Goal: Task Accomplishment & Management: Use online tool/utility

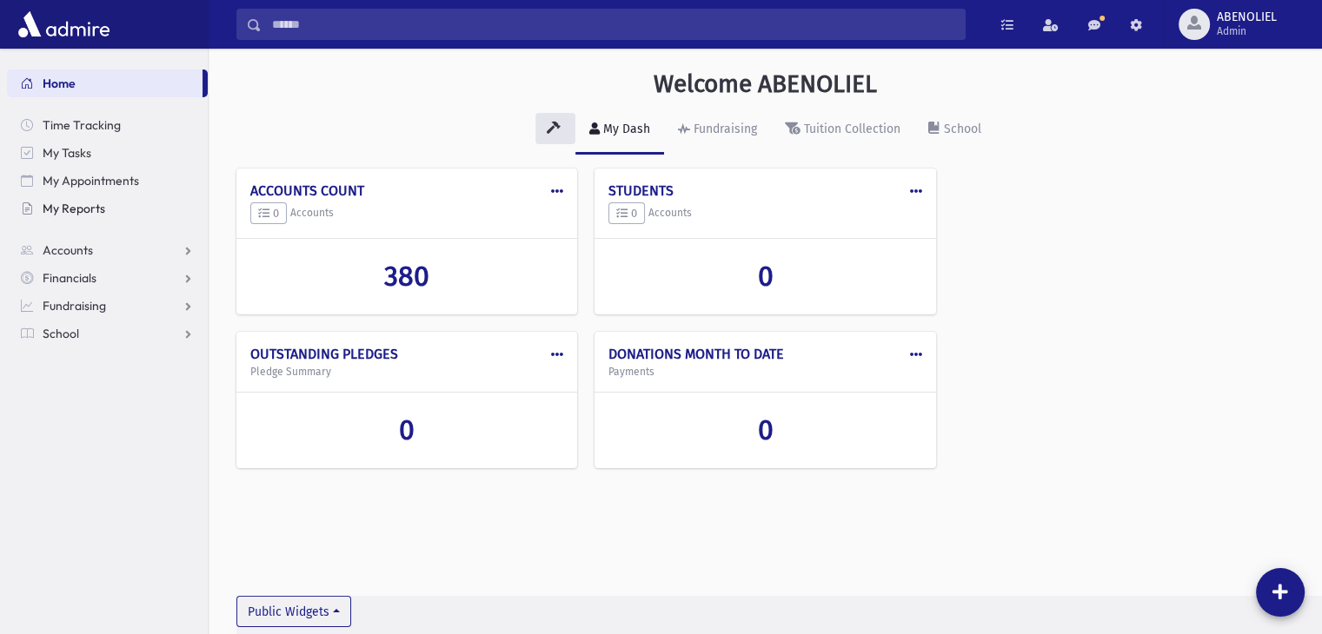
click at [71, 212] on span "My Reports" at bounding box center [74, 209] width 63 height 16
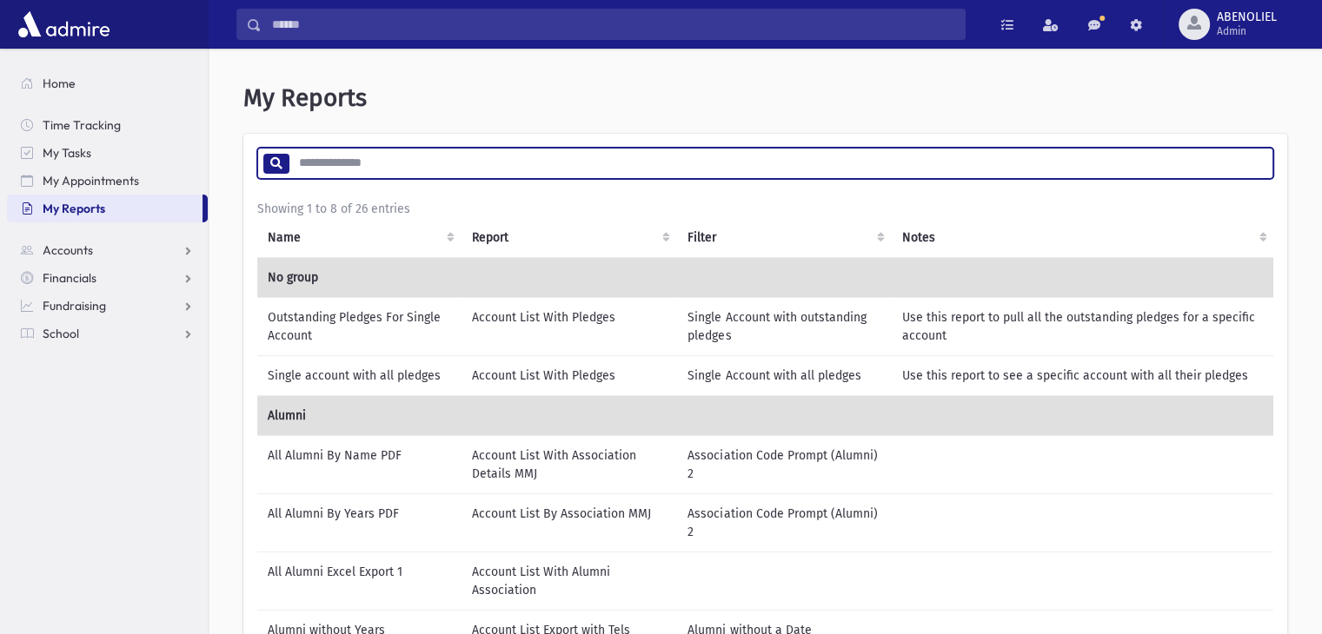
click at [393, 162] on input "search" at bounding box center [781, 163] width 984 height 31
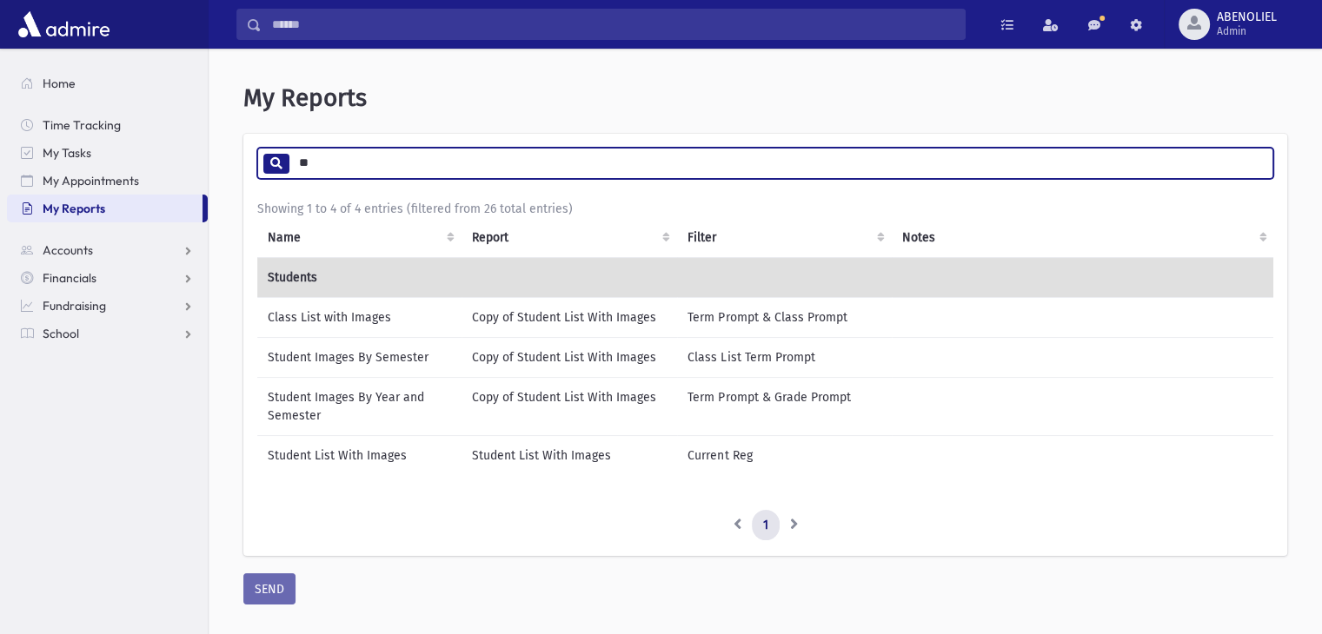
type input "**"
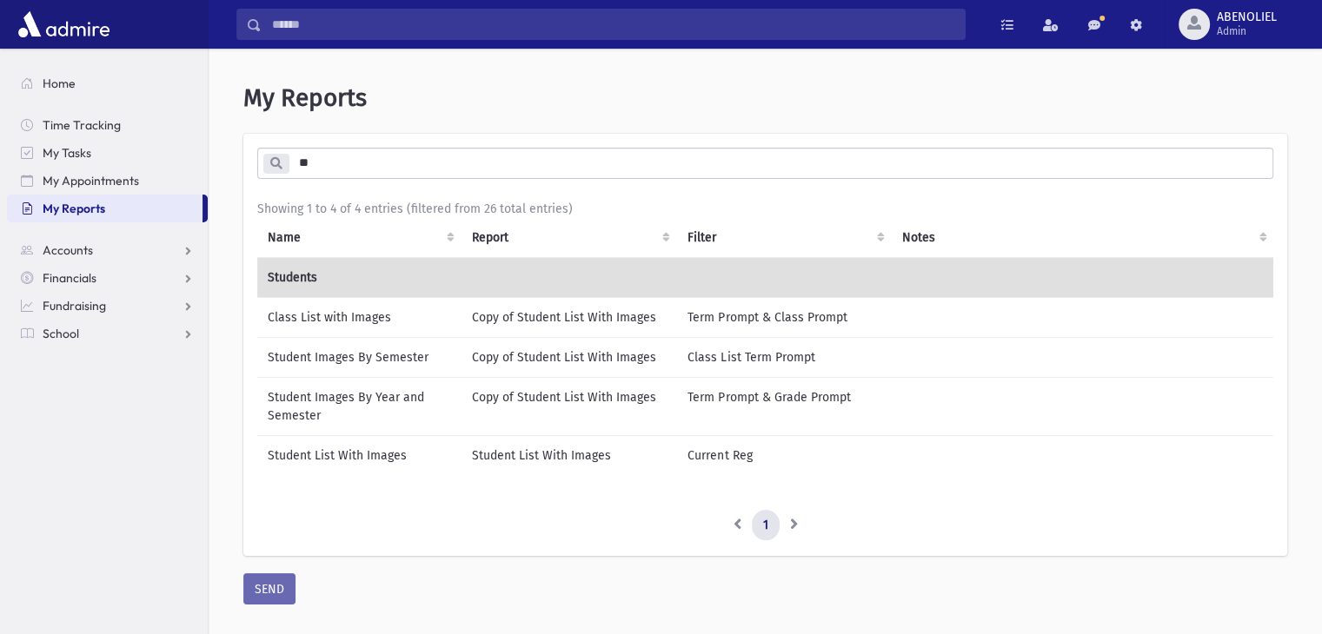
click at [356, 453] on td "Student List With Images" at bounding box center [359, 455] width 204 height 40
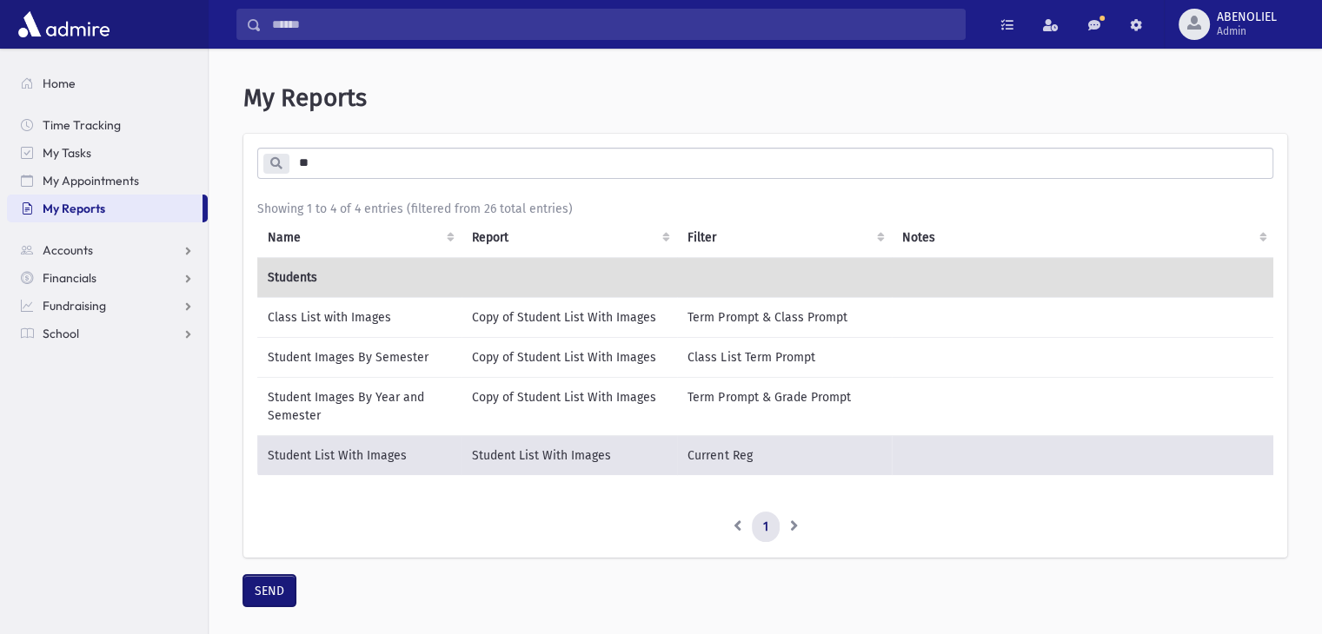
click at [258, 597] on button "SEND" at bounding box center [269, 590] width 52 height 31
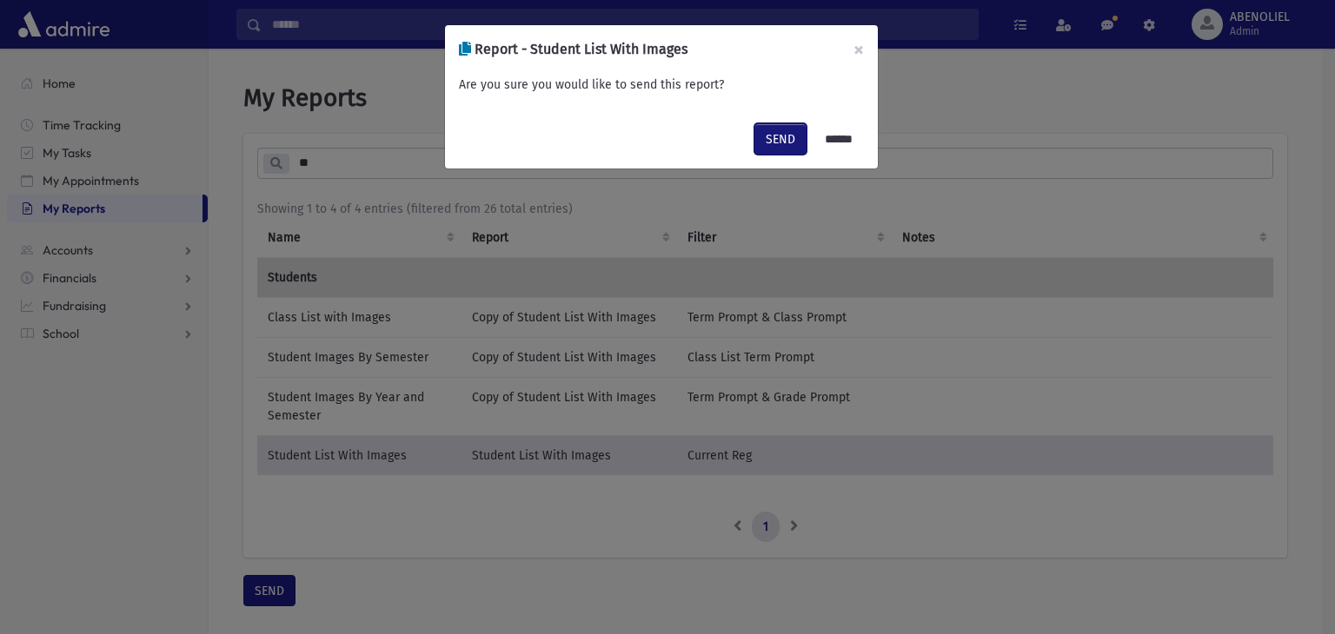
click at [768, 124] on button "SEND" at bounding box center [780, 138] width 52 height 31
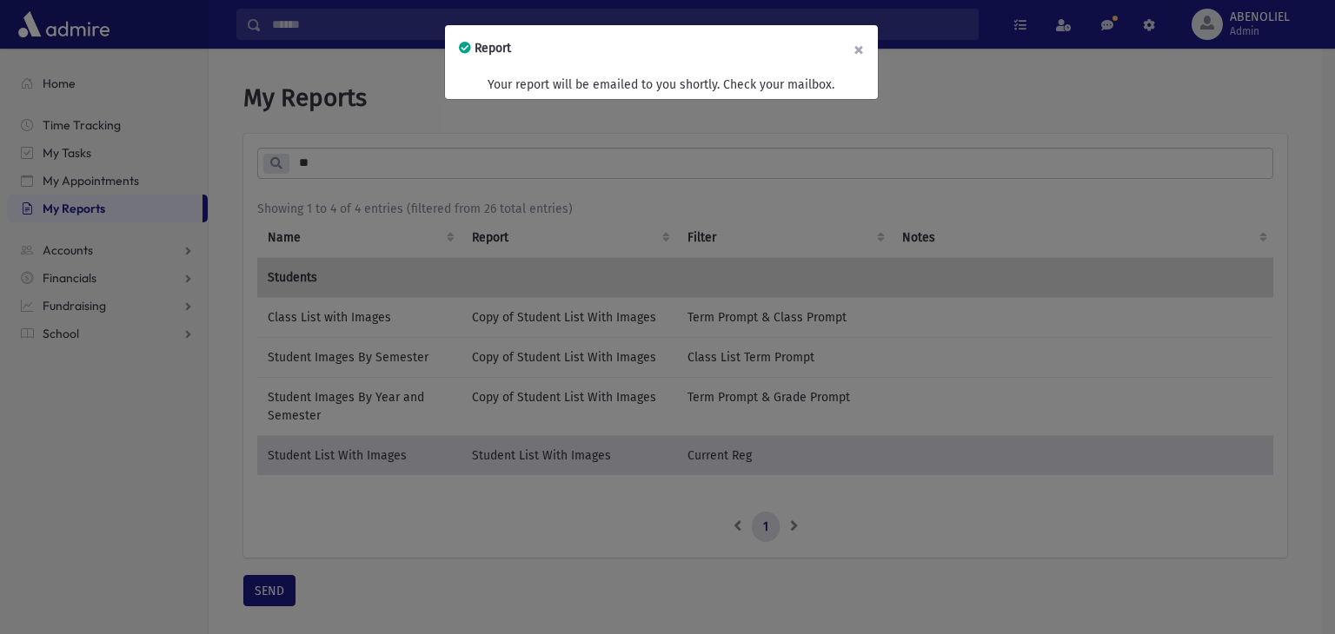
click at [859, 50] on button "×" at bounding box center [858, 49] width 38 height 49
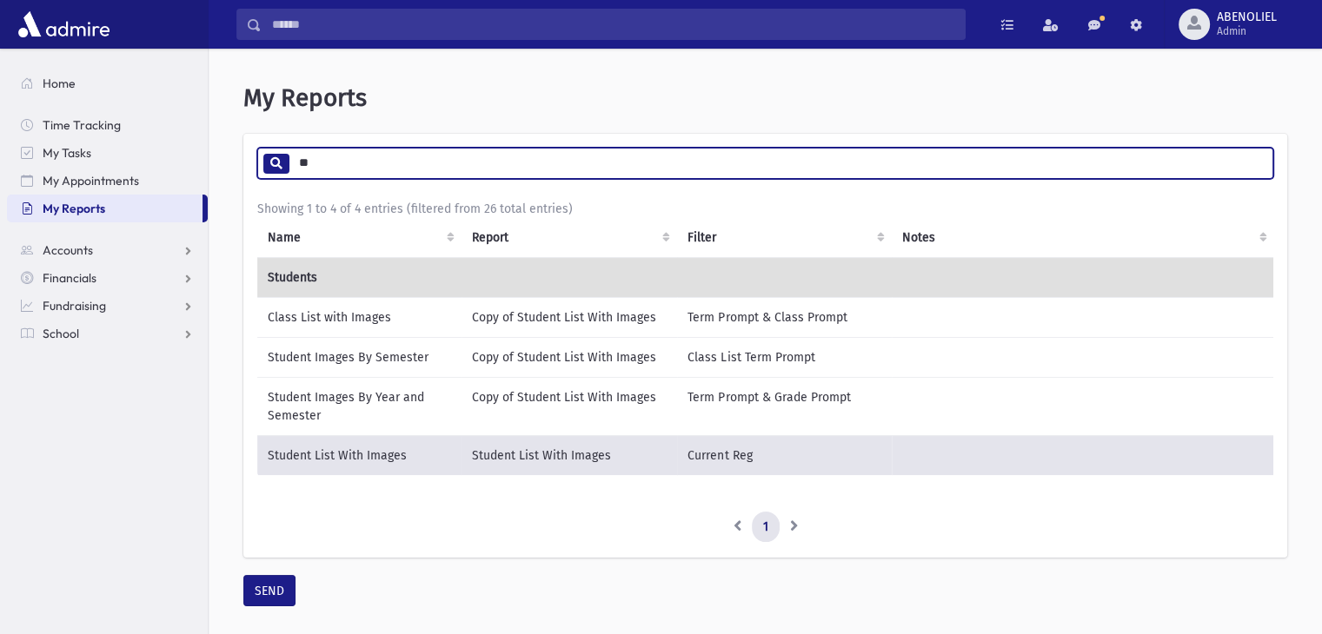
drag, startPoint x: 333, startPoint y: 164, endPoint x: 264, endPoint y: 157, distance: 69.0
click at [264, 157] on div "**" at bounding box center [765, 163] width 1016 height 31
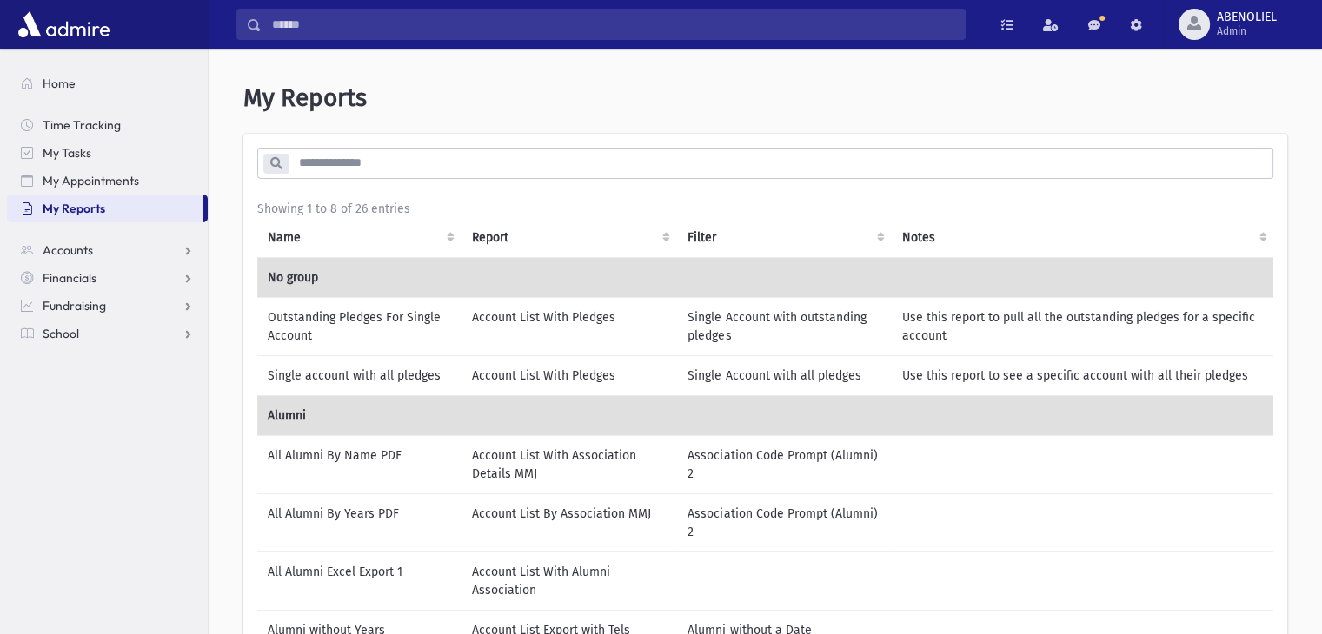
click at [95, 388] on section "Home Time Tracking My Tasks My Appointments My Reports Accounts Accounts Accoun…" at bounding box center [104, 342] width 208 height 586
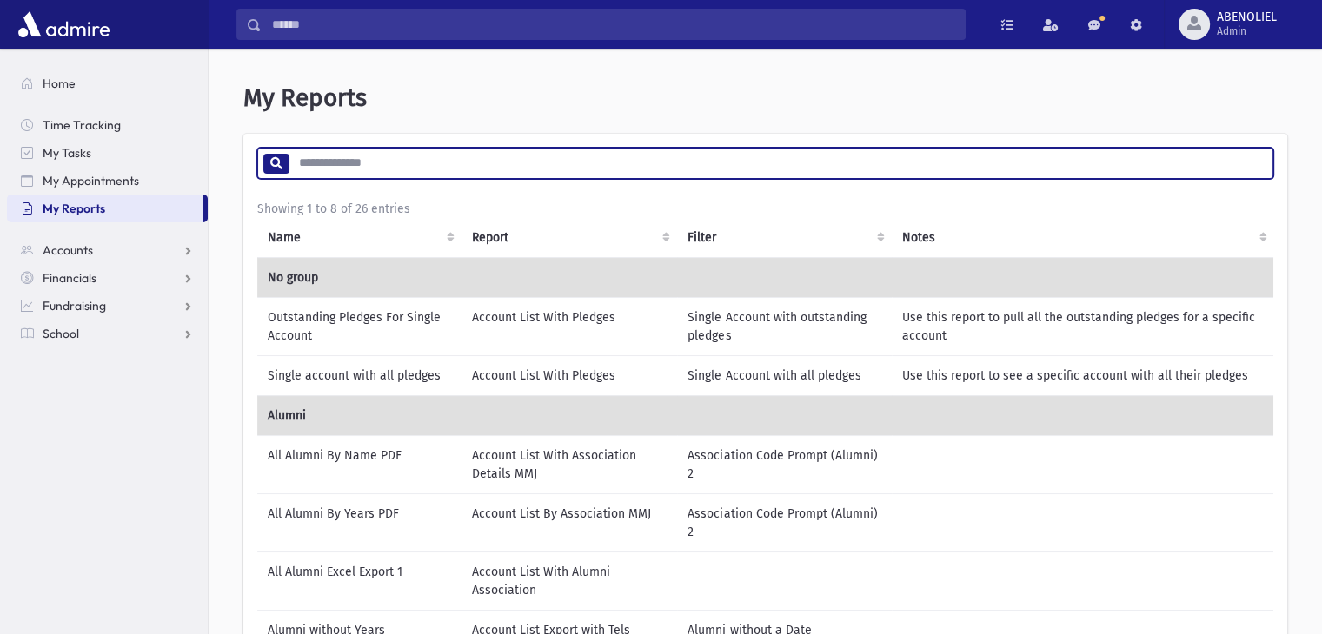
click at [382, 158] on input "search" at bounding box center [781, 163] width 984 height 31
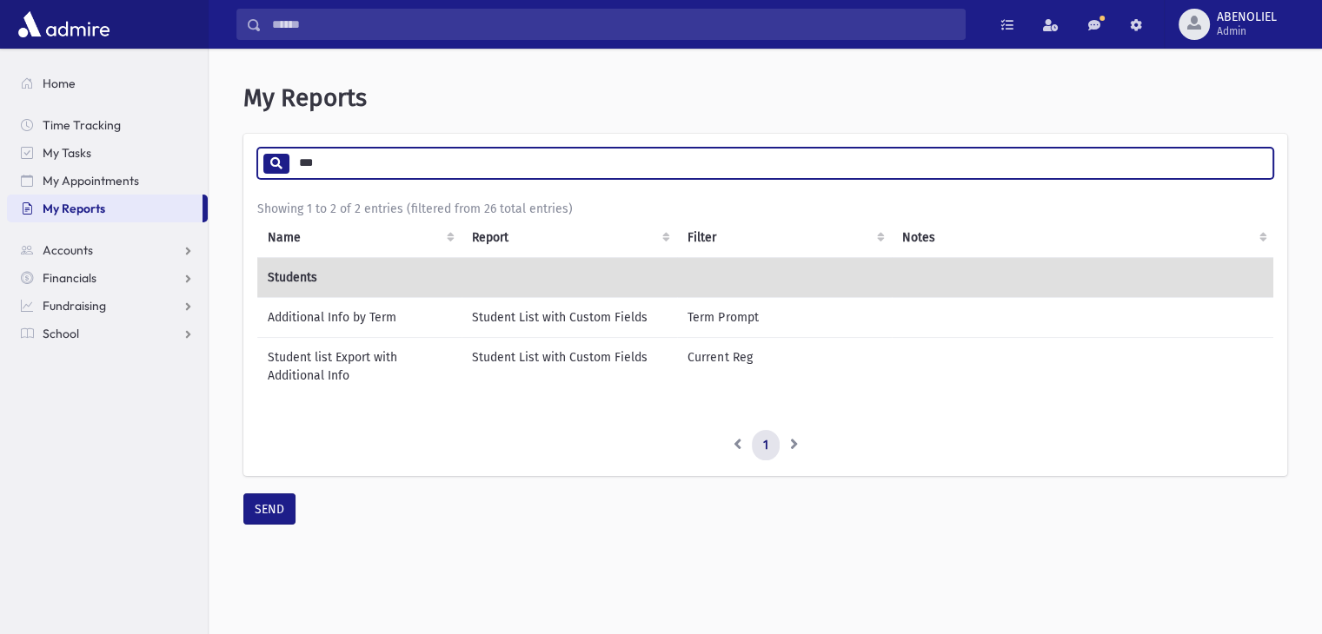
type input "***"
drag, startPoint x: 328, startPoint y: 355, endPoint x: 316, endPoint y: 355, distance: 12.2
click at [328, 355] on td "Student list Export with Additional Info" at bounding box center [359, 366] width 204 height 58
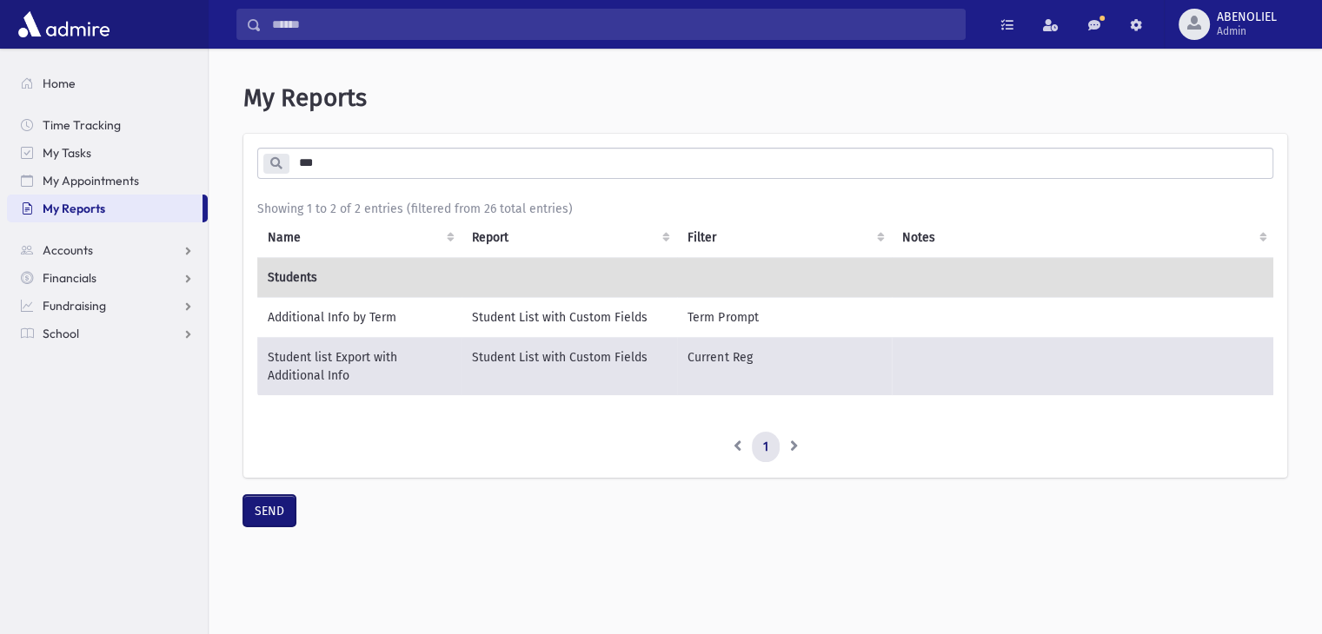
click at [276, 517] on button "SEND" at bounding box center [269, 510] width 52 height 31
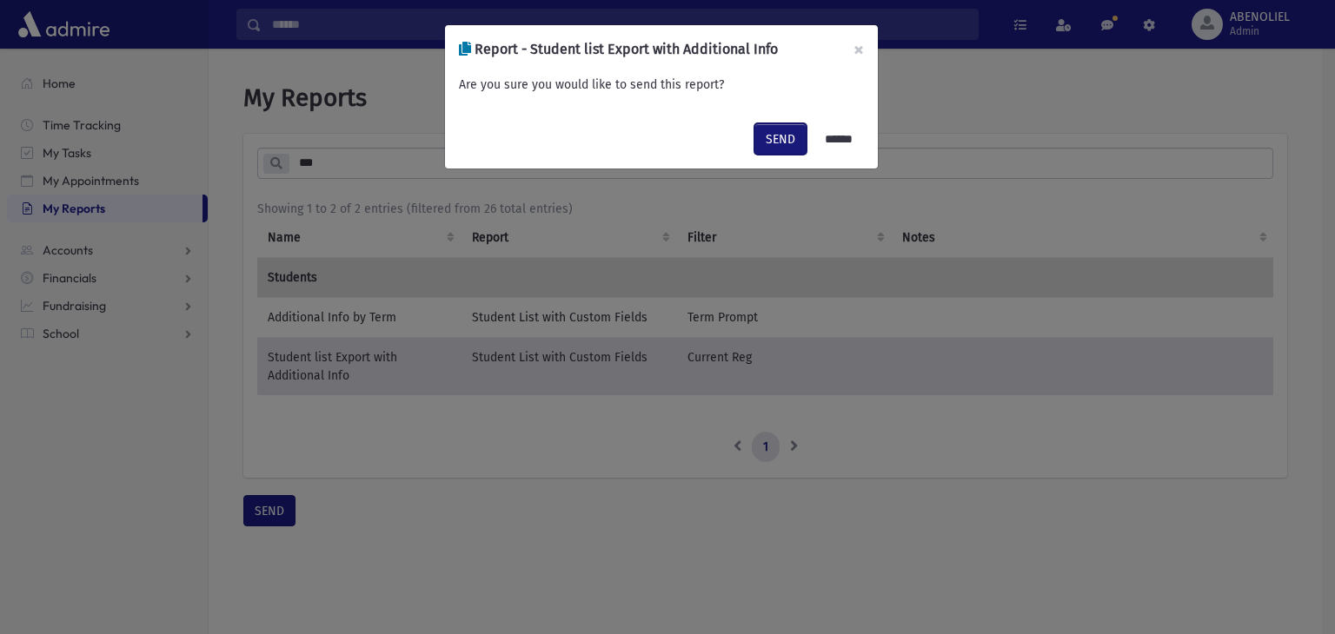
click at [766, 123] on button "SEND" at bounding box center [780, 138] width 52 height 31
